Goal: Task Accomplishment & Management: Use online tool/utility

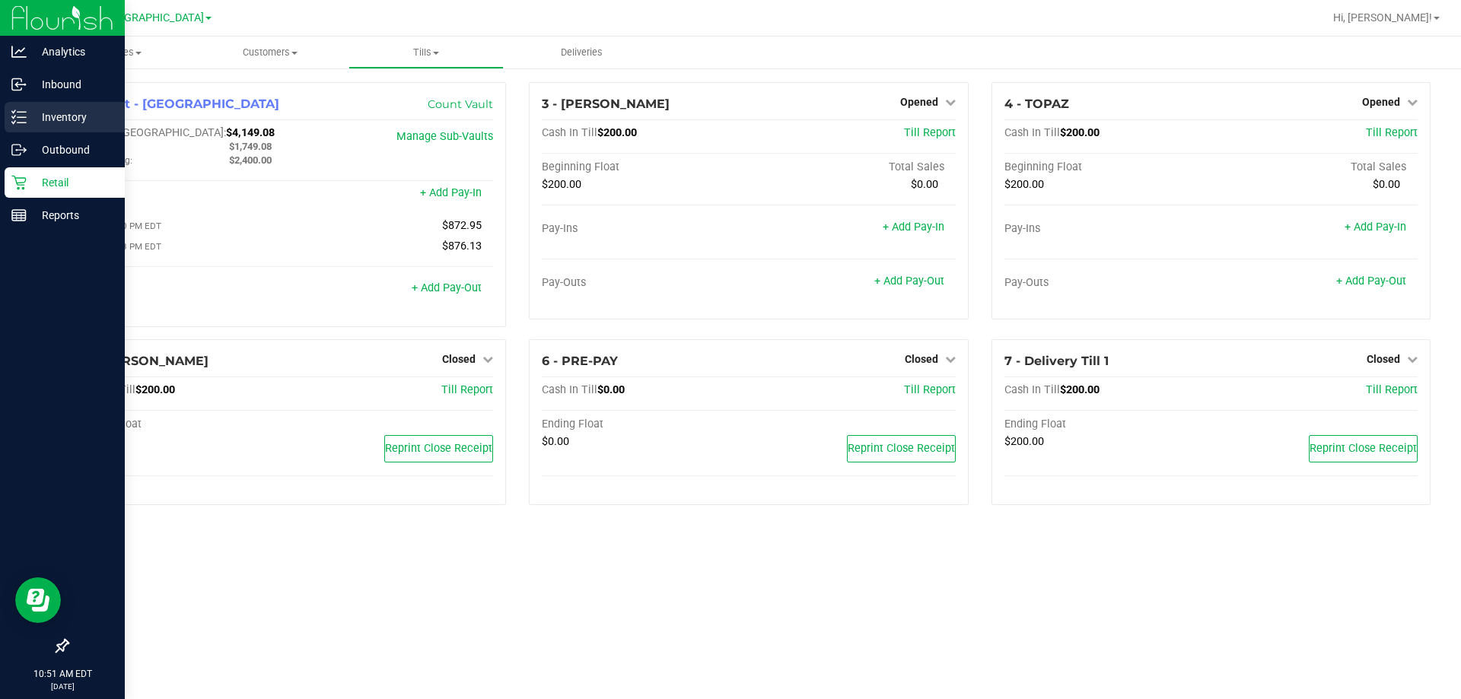
click at [49, 131] on div "Inventory" at bounding box center [65, 117] width 120 height 30
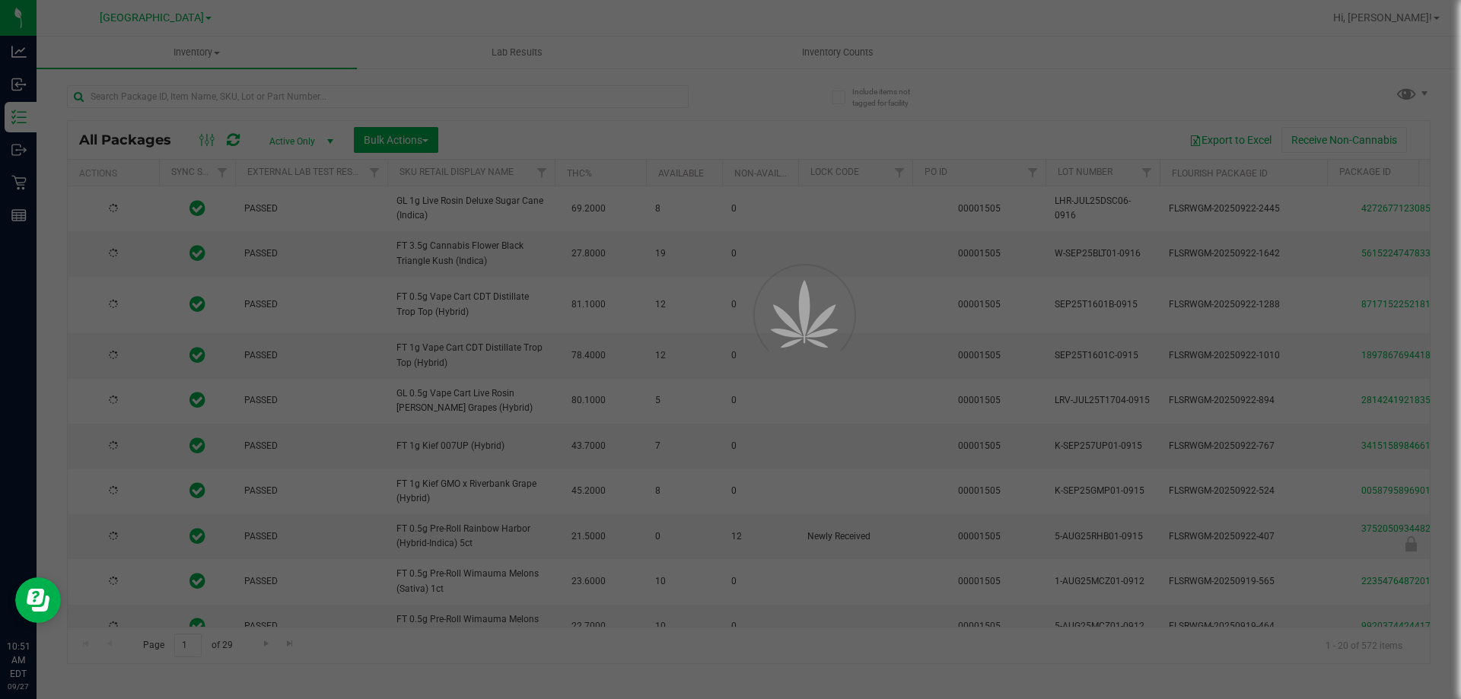
click at [294, 93] on div at bounding box center [730, 349] width 1461 height 699
type input "[DATE]"
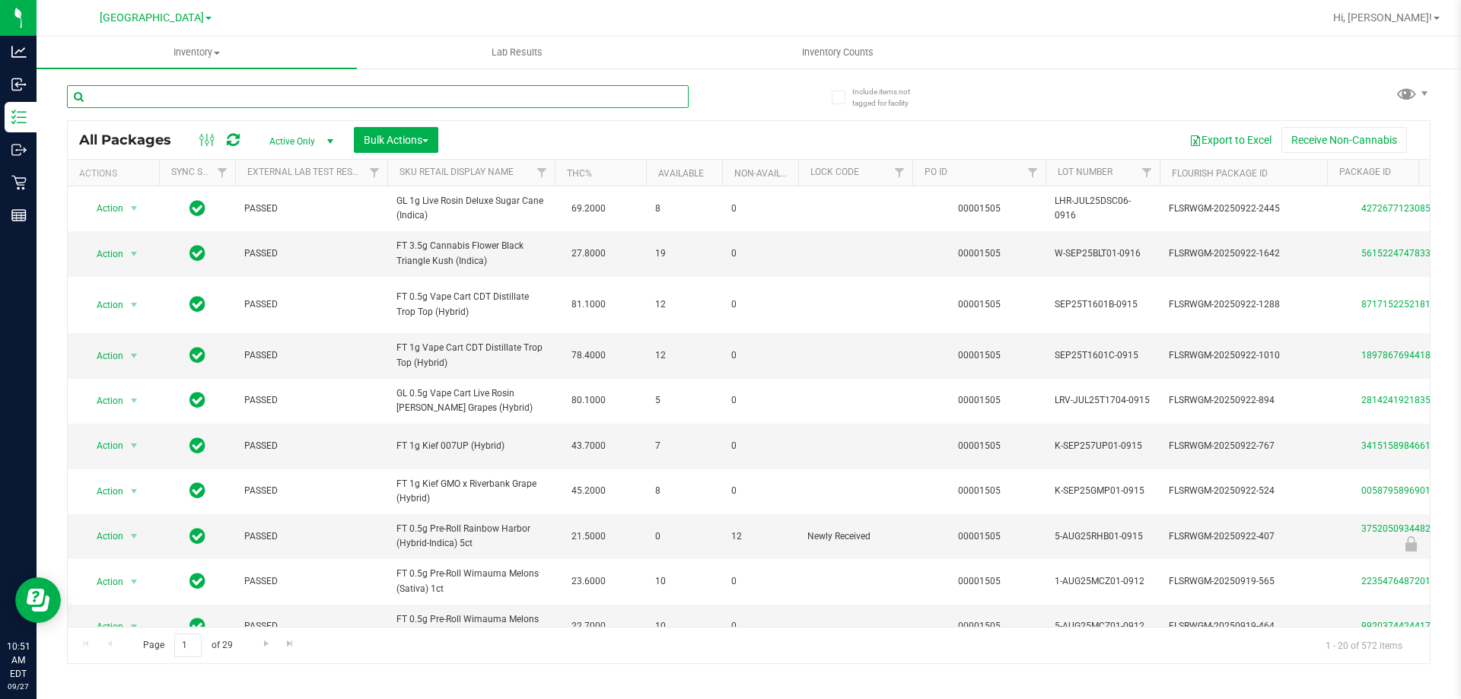
click at [294, 93] on input "text" at bounding box center [377, 96] width 621 height 23
type input "gto"
